Goal: Navigation & Orientation: Find specific page/section

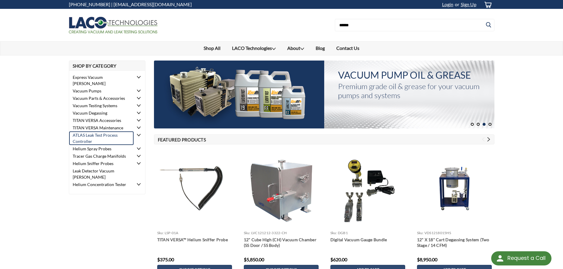
click at [101, 131] on link "ATLAS Leak Test Process Controller" at bounding box center [101, 138] width 65 height 14
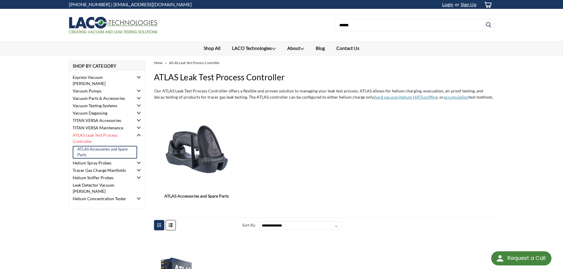
click at [98, 146] on link "ATLAS Accessories and Spare Parts" at bounding box center [105, 152] width 65 height 13
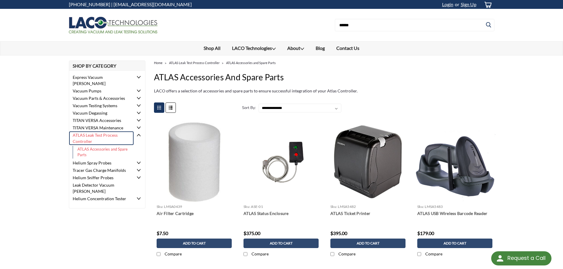
click at [94, 131] on link "ATLAS Leak Test Process Controller" at bounding box center [101, 138] width 65 height 14
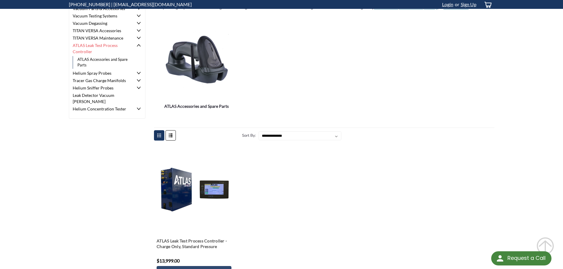
scroll to position [89, 0]
